Goal: Complete application form

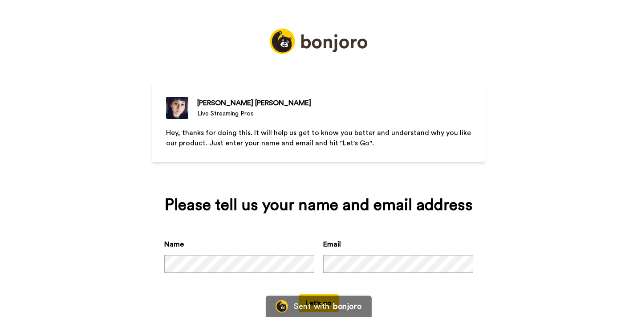
scroll to position [20, 0]
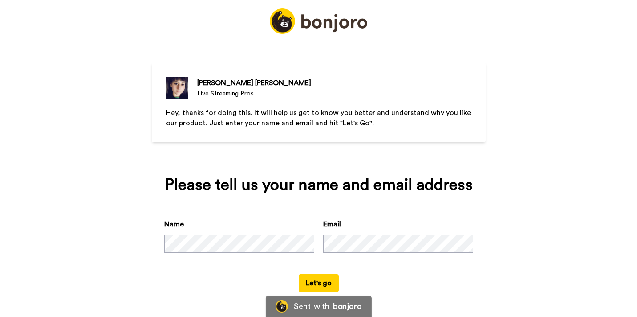
click at [311, 284] on button "Let's go" at bounding box center [319, 283] width 40 height 18
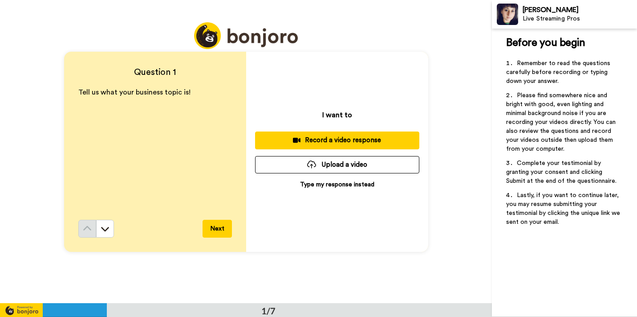
click at [331, 184] on p "Type my response instead" at bounding box center [337, 184] width 74 height 9
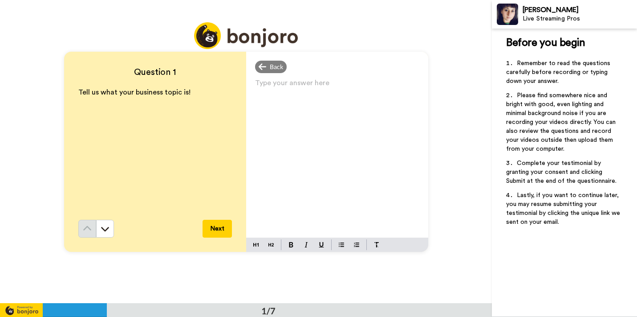
click at [255, 82] on p "Type your answer here ﻿" at bounding box center [337, 86] width 164 height 12
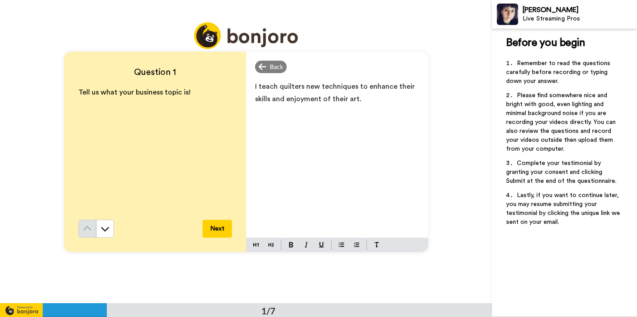
click at [210, 229] on button "Next" at bounding box center [217, 228] width 29 height 18
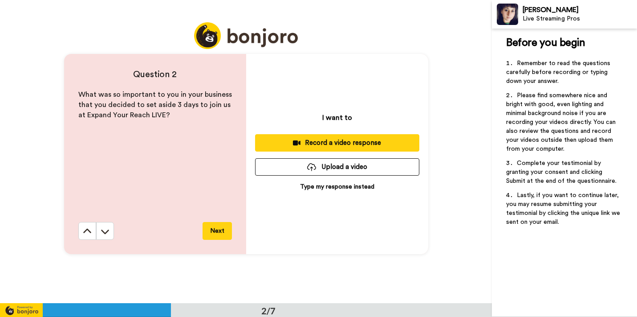
scroll to position [303, 0]
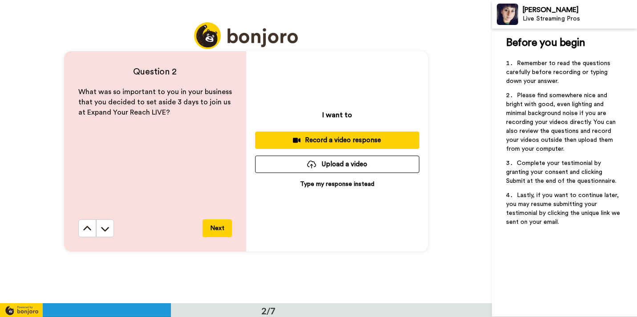
click at [310, 183] on p "Type my response instead" at bounding box center [337, 183] width 74 height 9
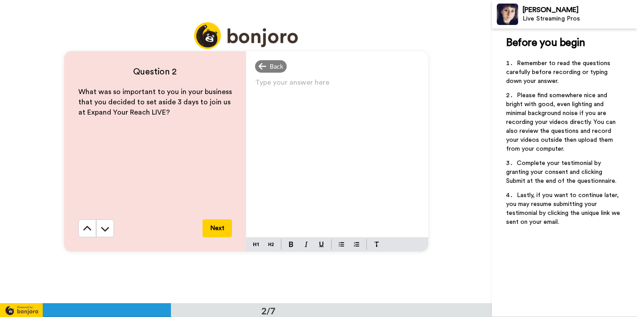
click at [295, 89] on p "Type your answer here ﻿" at bounding box center [337, 86] width 164 height 12
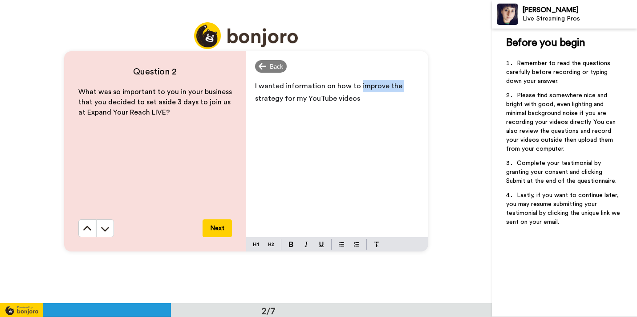
drag, startPoint x: 353, startPoint y: 86, endPoint x: 402, endPoint y: 92, distance: 48.8
click at [402, 92] on p "I wanted information on how to improve the strategy for my YouTube videos" at bounding box center [337, 92] width 164 height 25
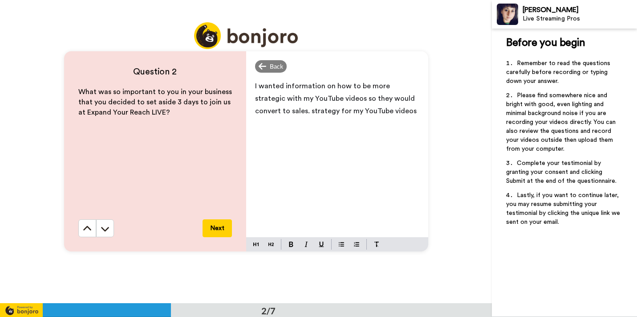
click at [381, 115] on p "I wanted information on how to be more strategic with my YouTube videos so they…" at bounding box center [337, 98] width 164 height 37
click at [215, 227] on button "Next" at bounding box center [217, 228] width 29 height 18
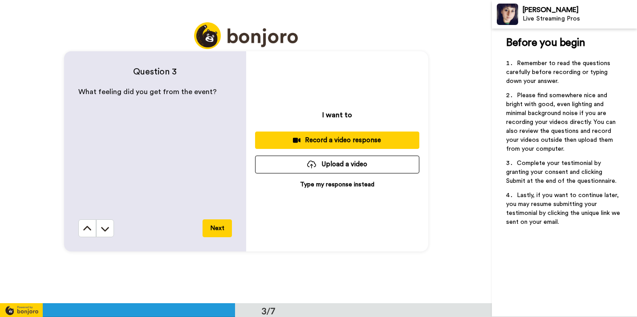
scroll to position [606, 0]
click at [341, 182] on p "Type my response instead" at bounding box center [337, 184] width 74 height 9
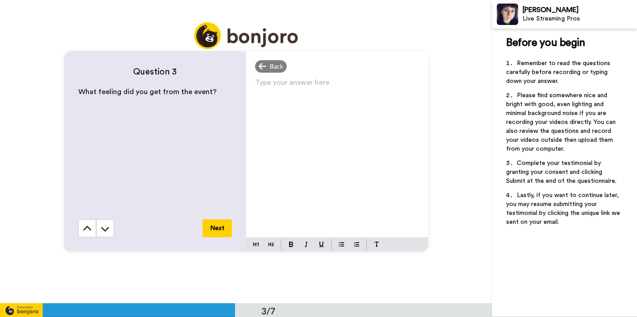
click at [263, 81] on p "Type your answer here ﻿" at bounding box center [337, 86] width 164 height 12
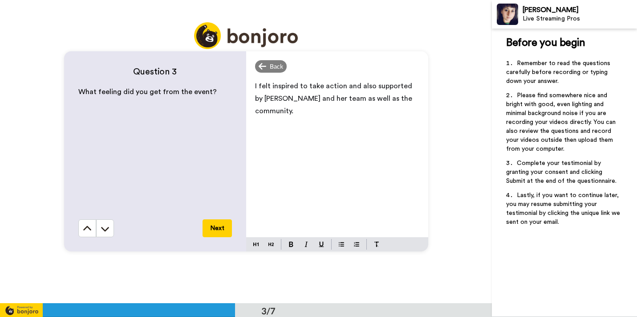
click at [219, 228] on button "Next" at bounding box center [217, 228] width 29 height 18
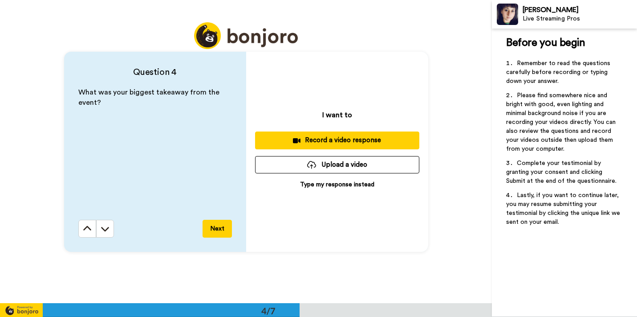
scroll to position [909, 0]
click at [313, 183] on p "Type my response instead" at bounding box center [337, 183] width 74 height 9
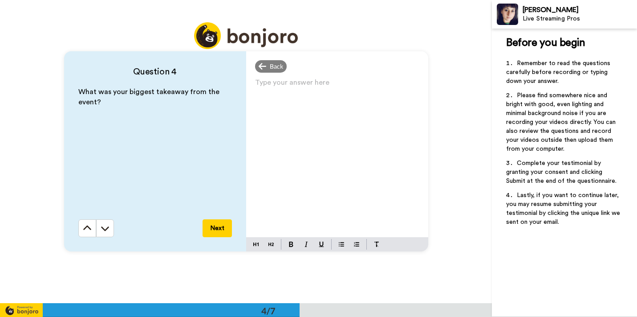
click at [287, 92] on div "Type your answer here ﻿" at bounding box center [337, 156] width 182 height 161
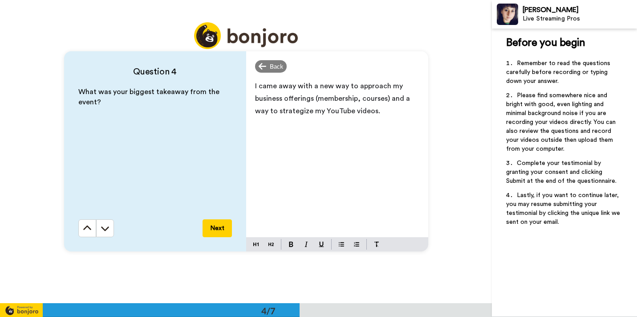
click at [214, 227] on button "Next" at bounding box center [217, 228] width 29 height 18
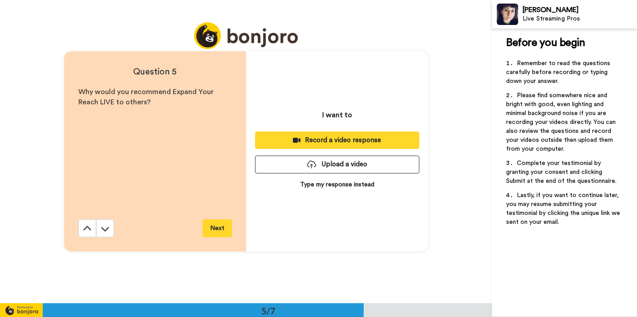
scroll to position [1212, 0]
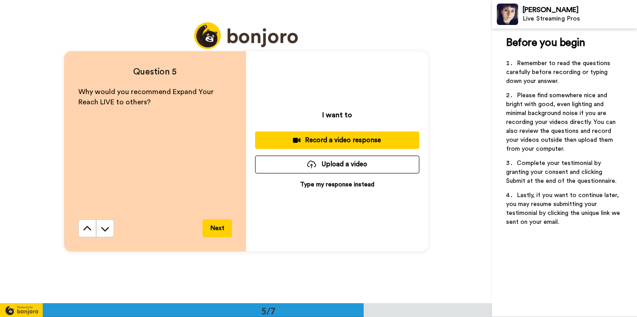
click at [348, 183] on p "Type my response instead" at bounding box center [337, 184] width 74 height 9
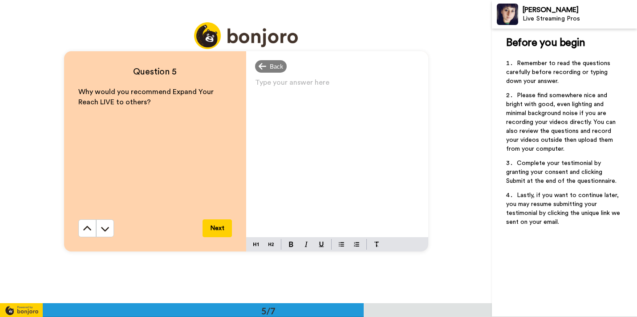
click at [256, 81] on p "Type your answer here ﻿" at bounding box center [337, 86] width 164 height 12
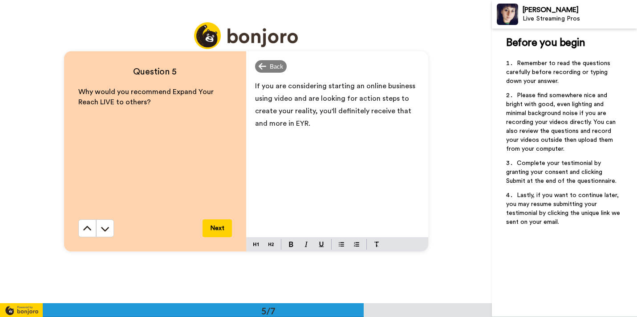
click at [207, 230] on button "Next" at bounding box center [217, 228] width 29 height 18
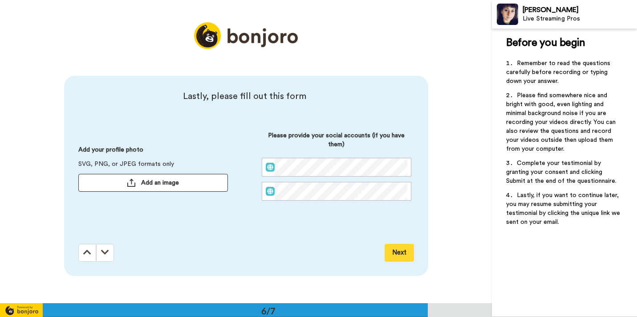
scroll to position [1515, 0]
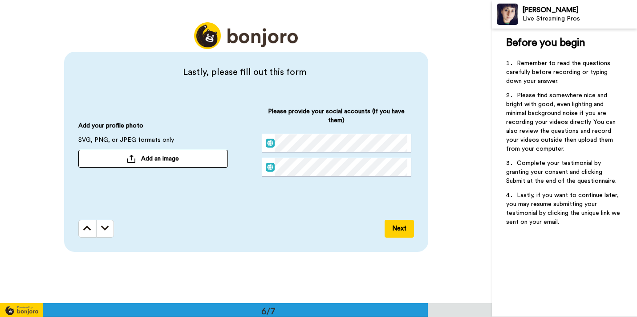
click at [162, 161] on span "Add an image" at bounding box center [160, 158] width 38 height 9
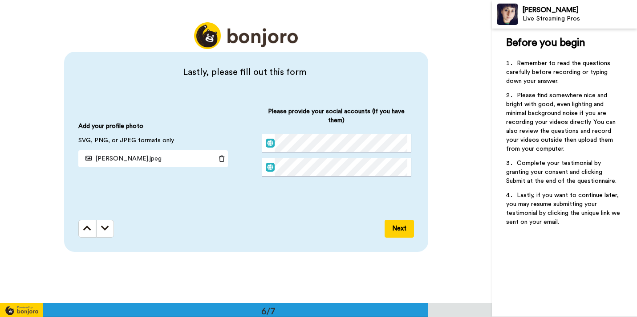
click at [388, 229] on button "Next" at bounding box center [399, 228] width 29 height 18
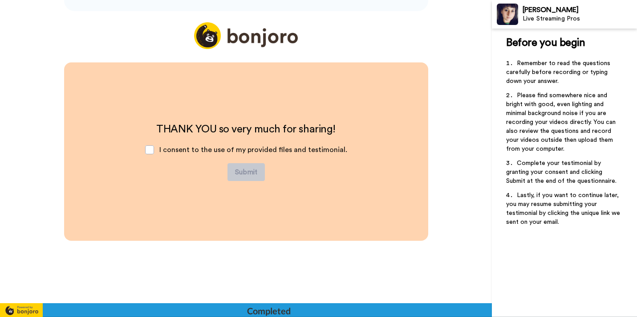
scroll to position [1755, 0]
click at [153, 150] on span at bounding box center [149, 149] width 9 height 9
click at [251, 167] on button "Submit" at bounding box center [245, 171] width 37 height 18
